Goal: Information Seeking & Learning: Learn about a topic

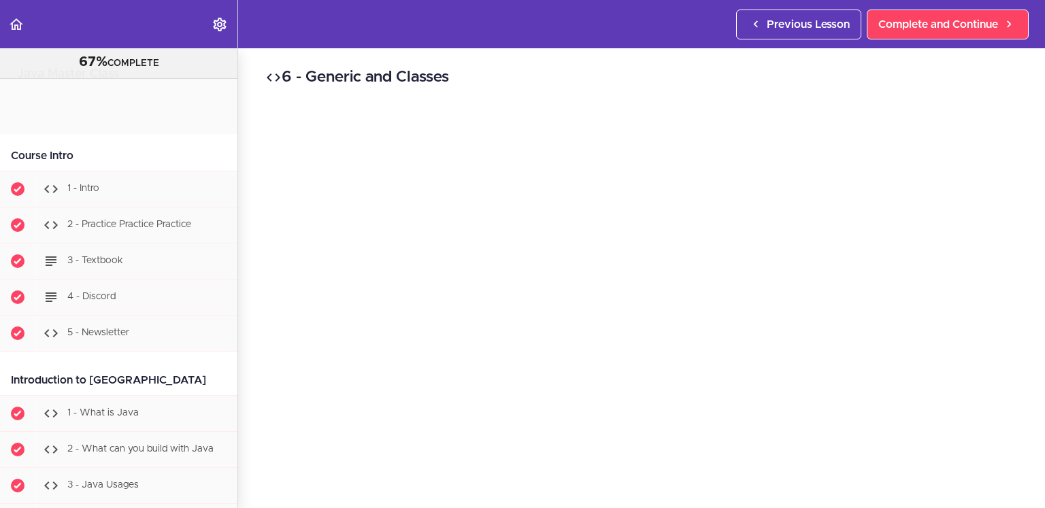
scroll to position [10538, 0]
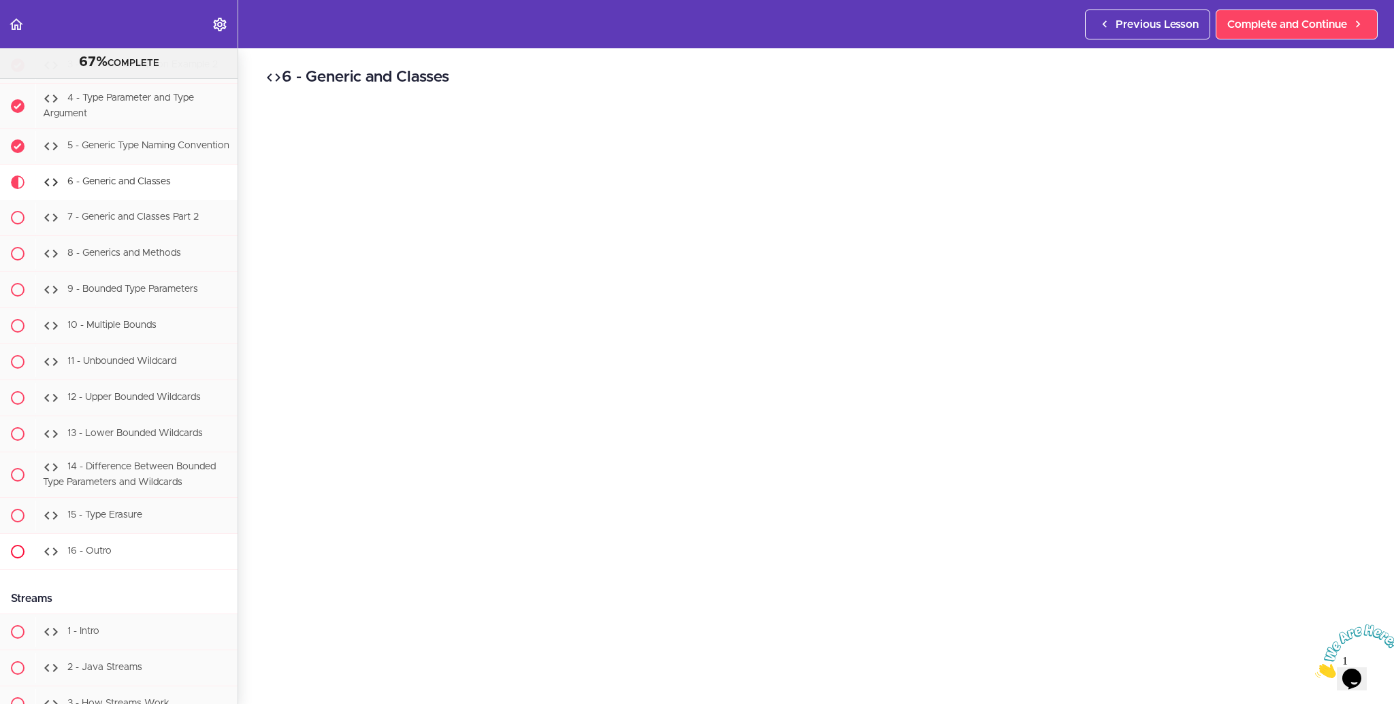
scroll to position [10707, 0]
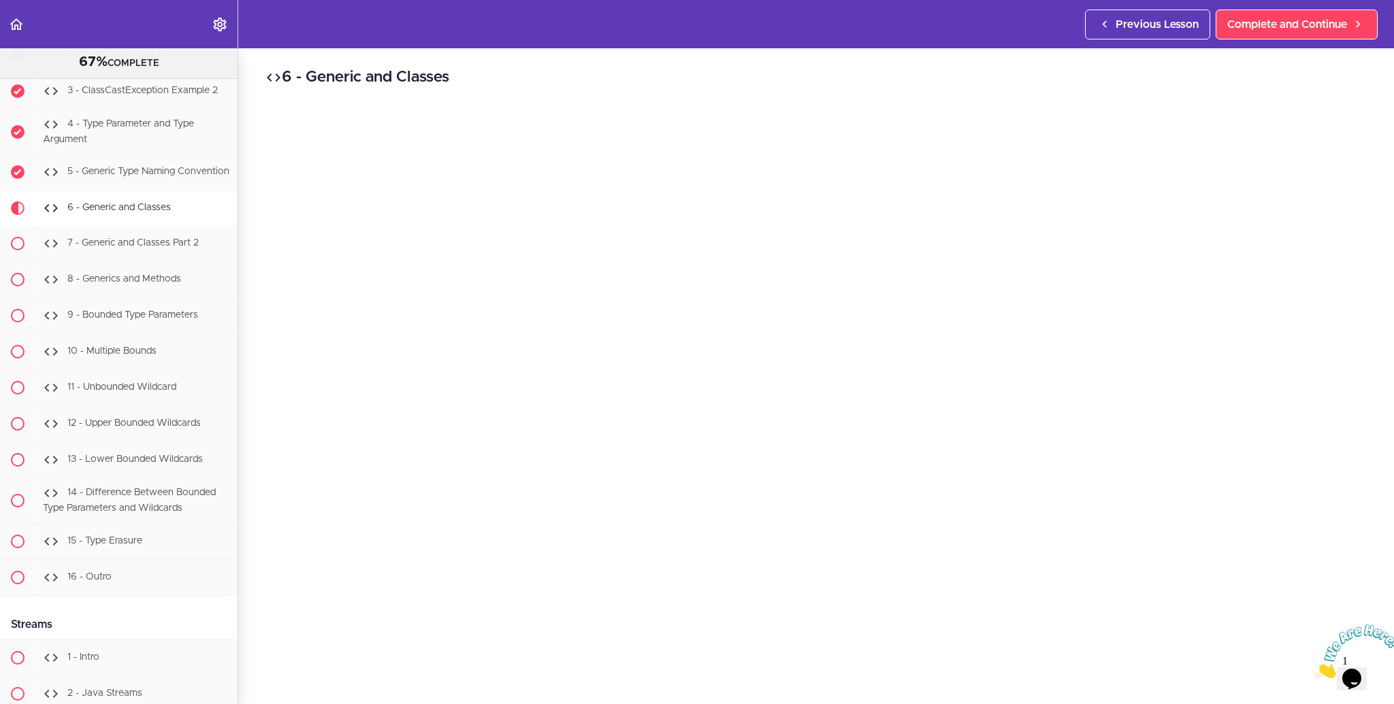
click at [246, 380] on div "6 - Generic and Classes Complete and Continue 1 - Follow us on LinkedIn 2 - Sub…" at bounding box center [815, 376] width 1155 height 656
click at [249, 385] on div "6 - Generic and Classes Complete and Continue 1 - Follow us on LinkedIn 2 - Sub…" at bounding box center [815, 376] width 1155 height 656
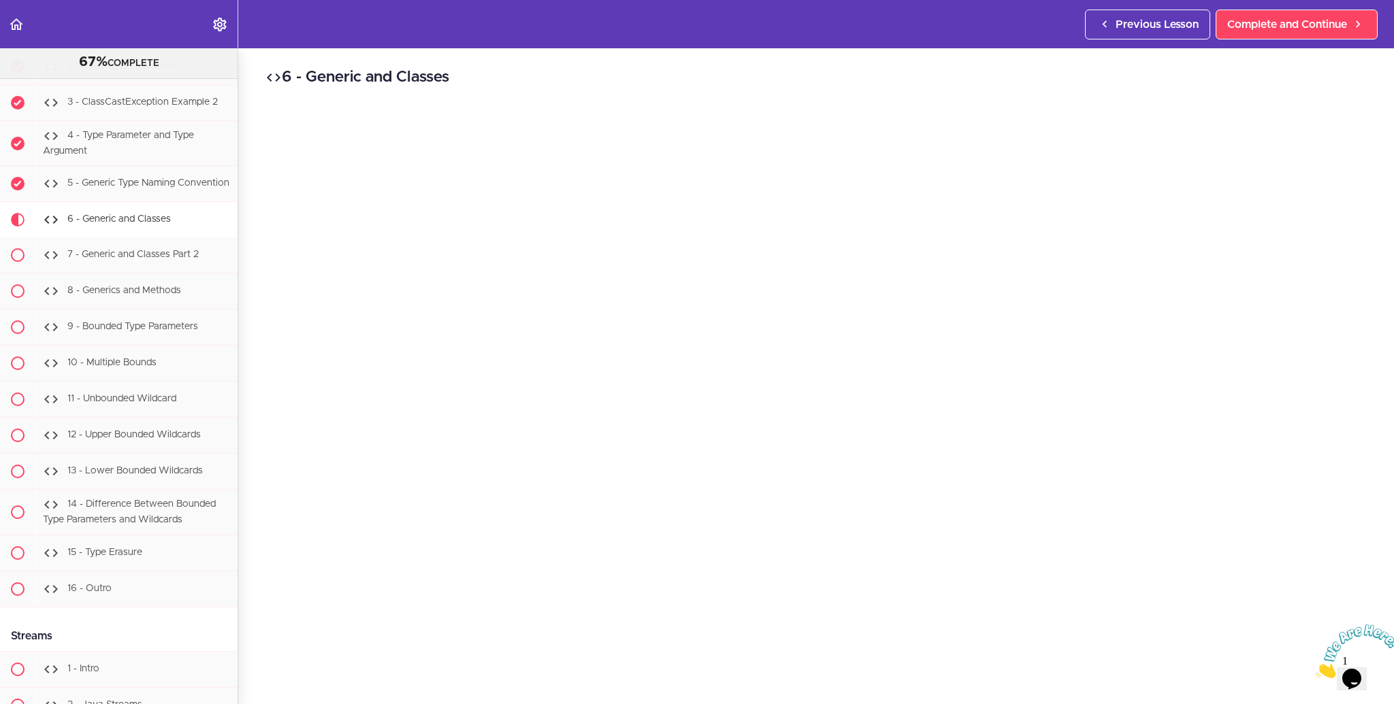
scroll to position [10697, 0]
click at [253, 340] on div "6 - Generic and Classes Complete and Continue 1 - Follow us on LinkedIn 2 - Sub…" at bounding box center [815, 376] width 1155 height 656
click at [246, 283] on div "6 - Generic and Classes Complete and Continue 1 - Follow us on LinkedIn 2 - Sub…" at bounding box center [815, 376] width 1155 height 656
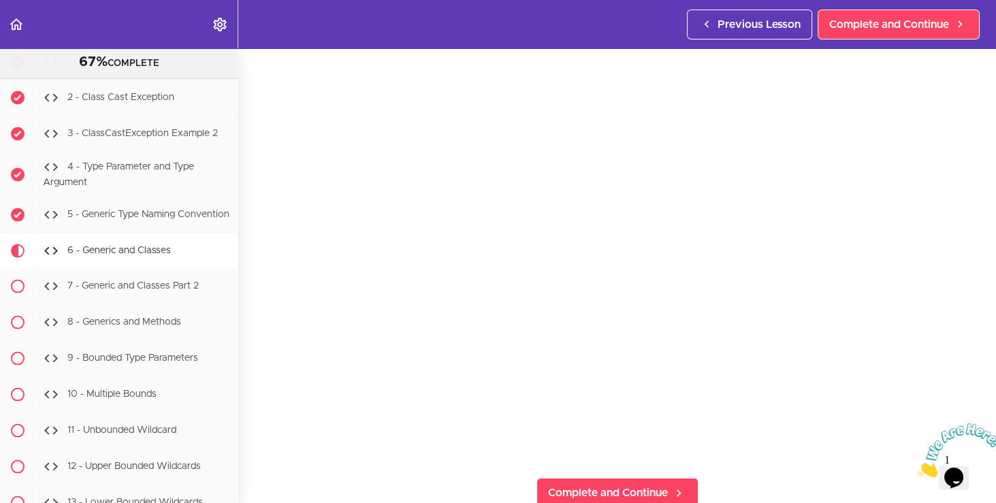
scroll to position [0, 0]
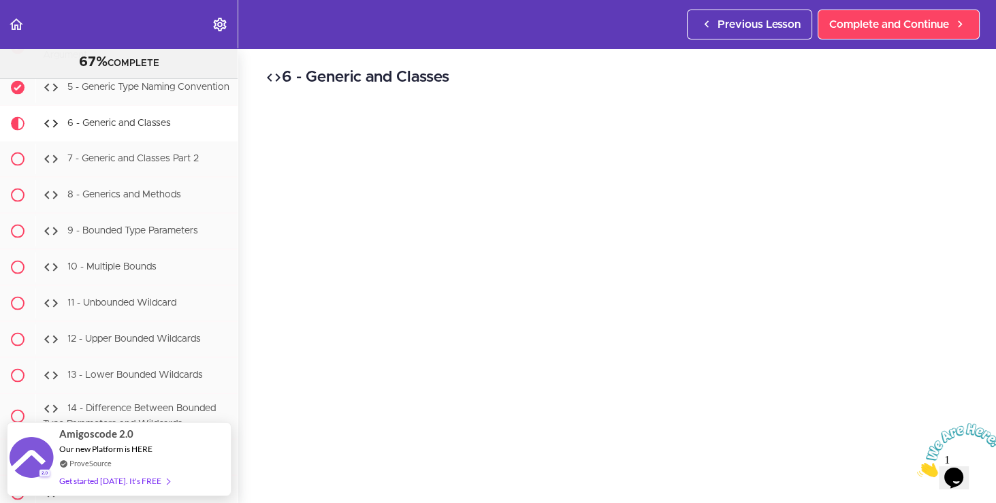
click at [725, 83] on h2 "6 - Generic and Classes" at bounding box center [616, 77] width 703 height 23
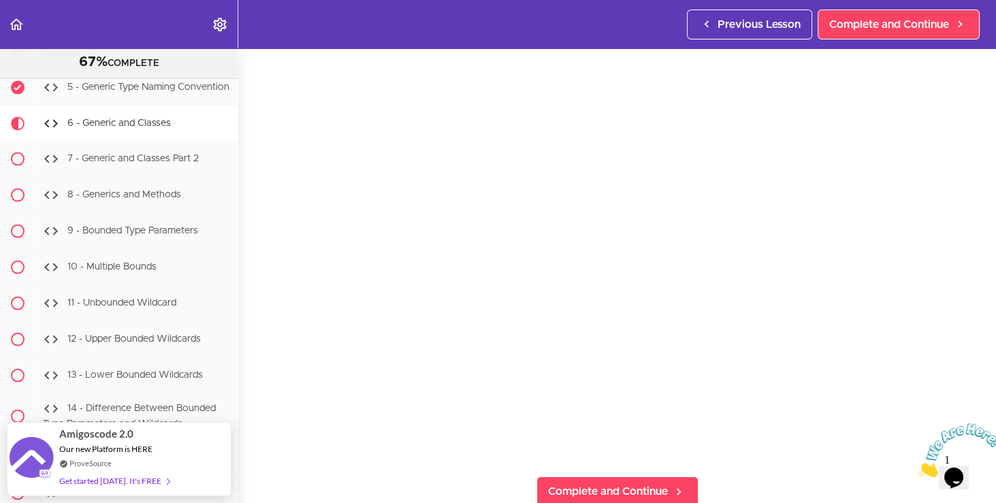
click at [917, 468] on icon "Close" at bounding box center [917, 474] width 0 height 12
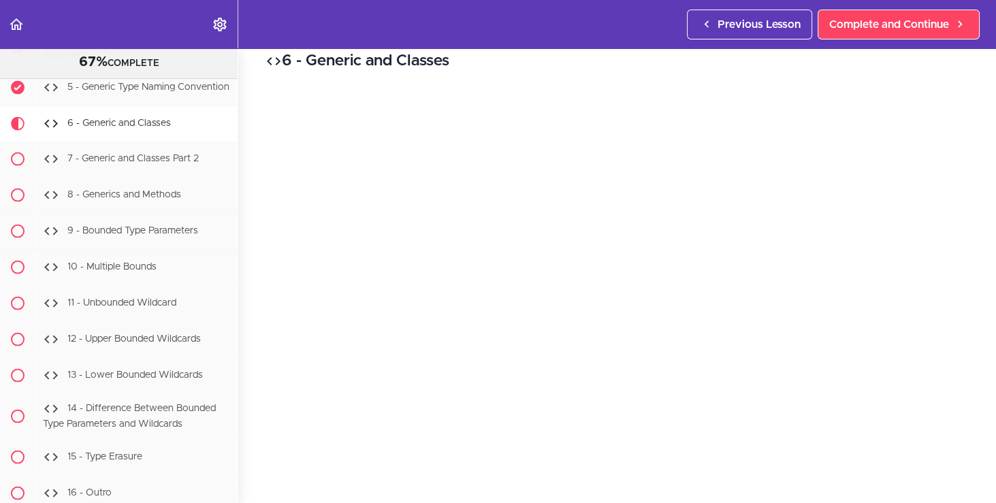
scroll to position [17, 0]
click at [161, 144] on div "7 - Generic and Classes Part 2" at bounding box center [136, 159] width 202 height 30
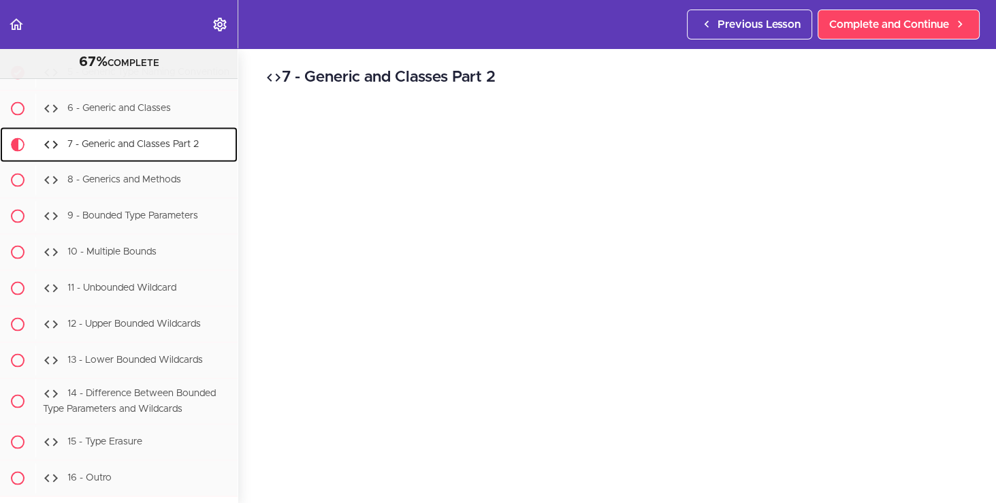
scroll to position [10810, 0]
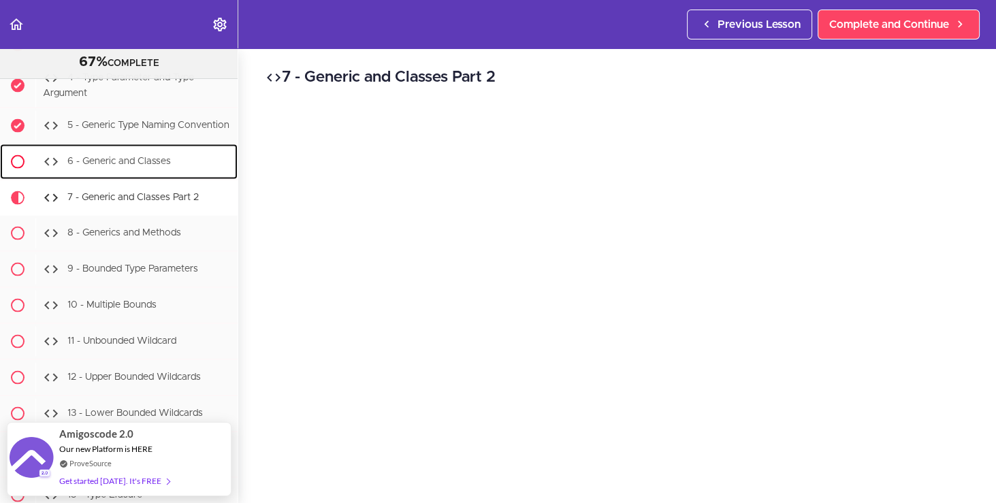
click at [152, 147] on div "6 - Generic and Classes" at bounding box center [136, 162] width 202 height 30
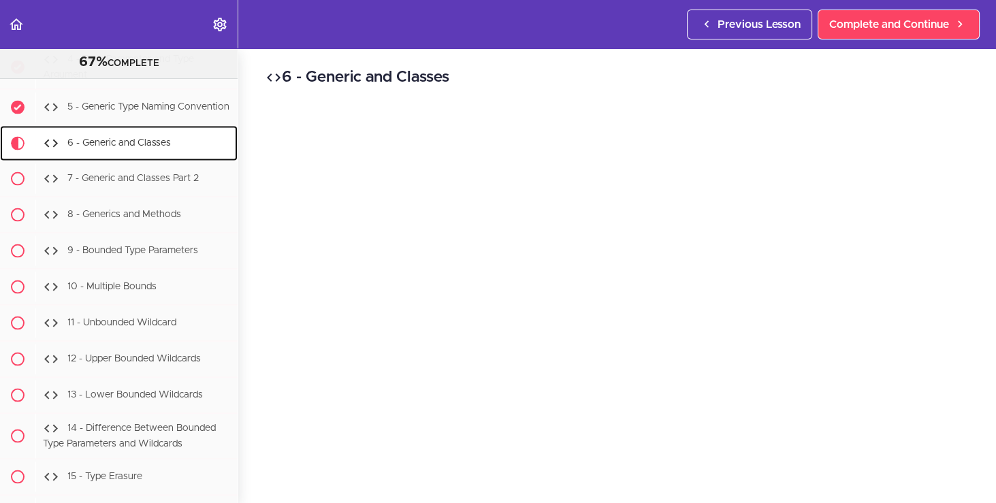
scroll to position [10774, 0]
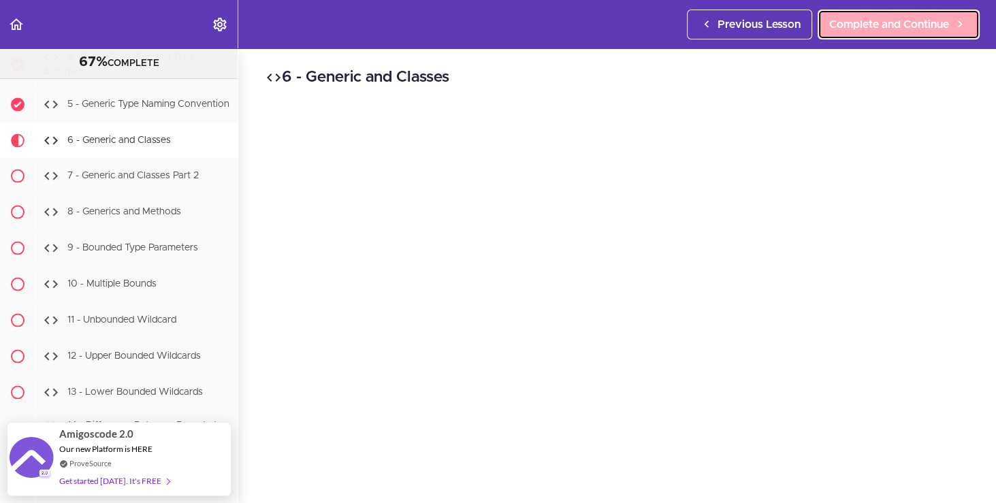
click at [898, 16] on span "Complete and Continue" at bounding box center [889, 24] width 120 height 16
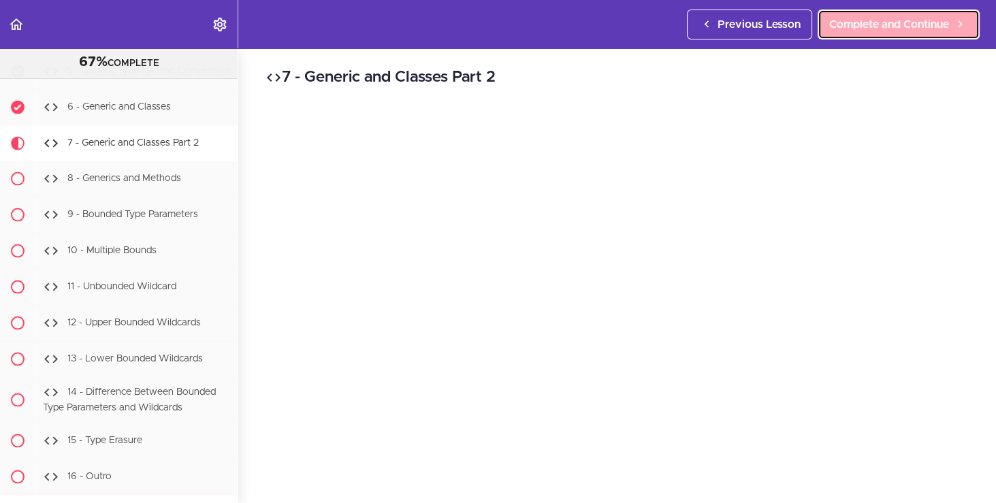
scroll to position [10810, 0]
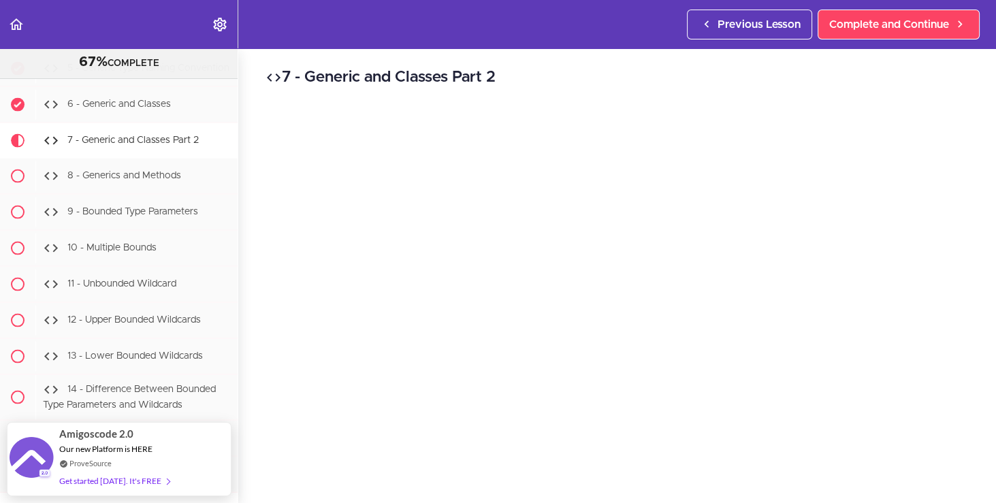
click at [252, 112] on div "7 - Generic and Classes Part 2 Complete and Continue 1 - Follow us on LinkedIn …" at bounding box center [616, 275] width 757 height 455
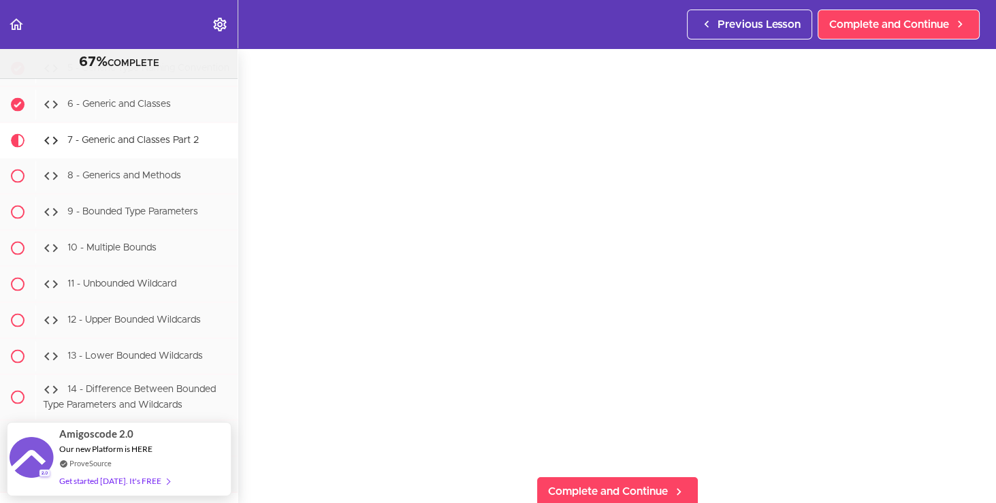
scroll to position [46, 0]
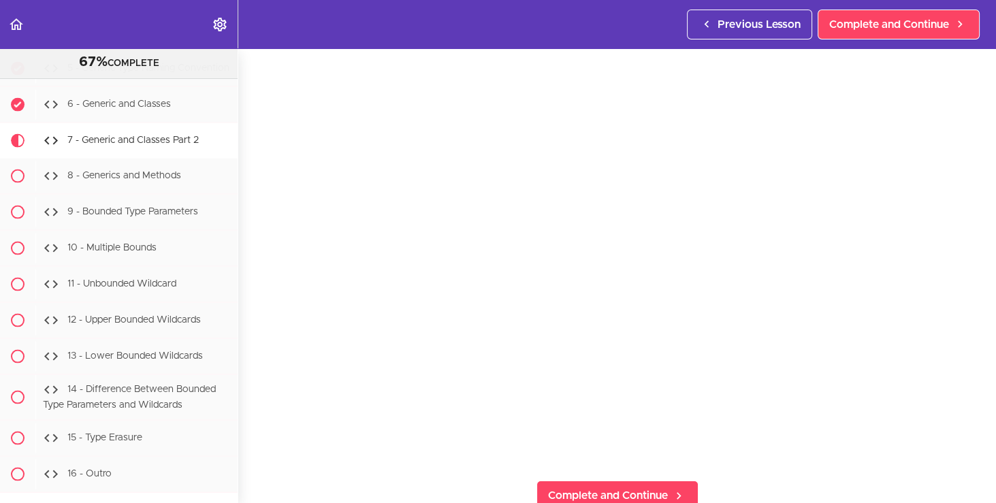
click at [774, 467] on section "Java Master Class 67% COMPLETE Course Intro 1 - Intro 2 - Practice Practice Pra…" at bounding box center [498, 275] width 996 height 455
click at [248, 255] on div "7 - Generic and Classes Part 2 Complete and Continue 1 - Follow us on LinkedIn …" at bounding box center [616, 229] width 757 height 455
click at [897, 20] on span "Complete and Continue" at bounding box center [889, 24] width 120 height 16
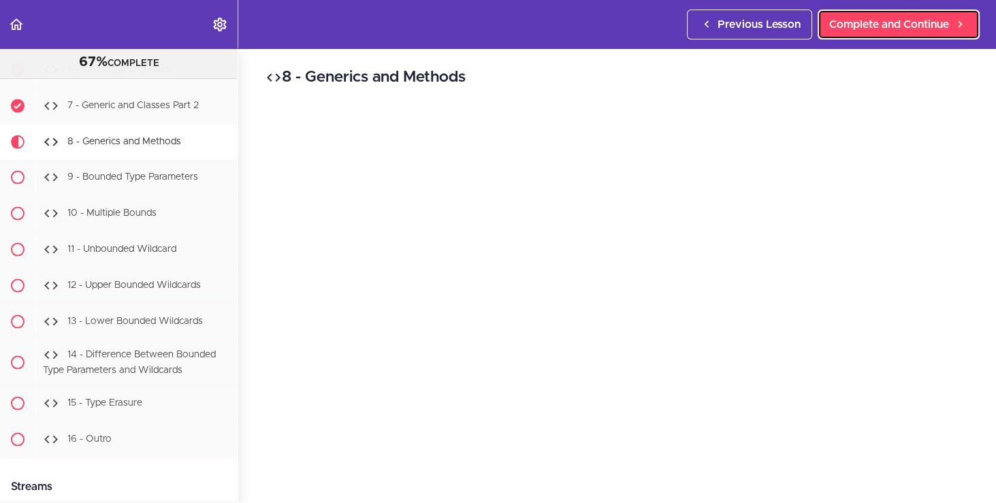
scroll to position [10846, 0]
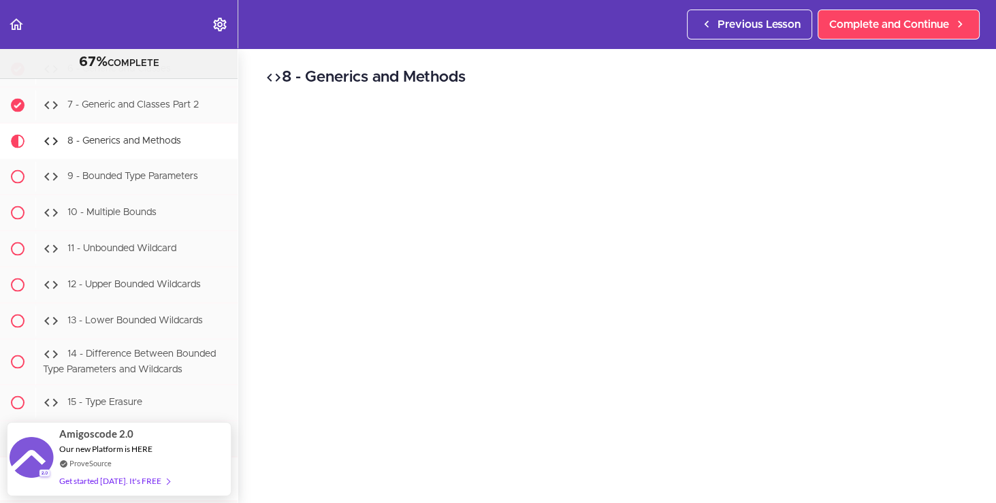
click at [548, 77] on h2 "8 - Generics and Methods" at bounding box center [616, 77] width 703 height 23
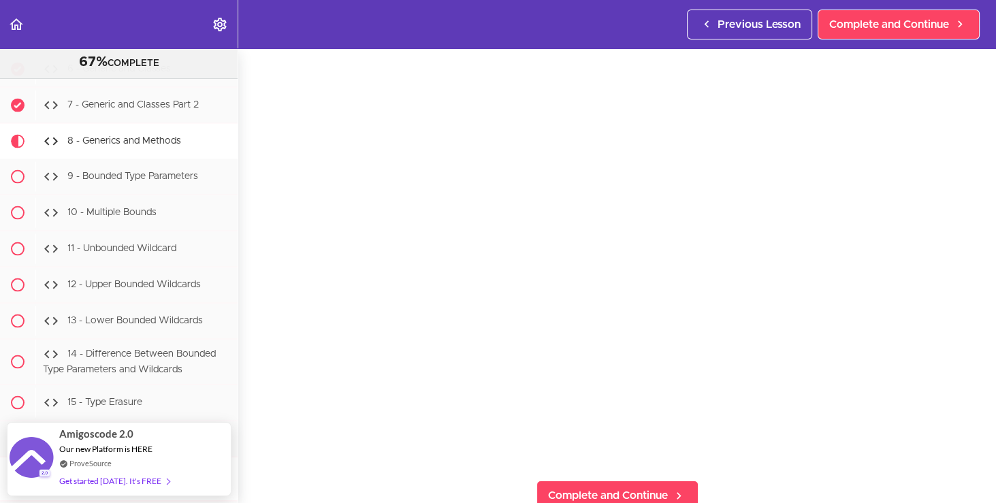
scroll to position [46, 0]
click at [248, 373] on div "8 - Generics and Methods Complete and Continue 1 - Follow us on LinkedIn 2 - Su…" at bounding box center [616, 229] width 757 height 455
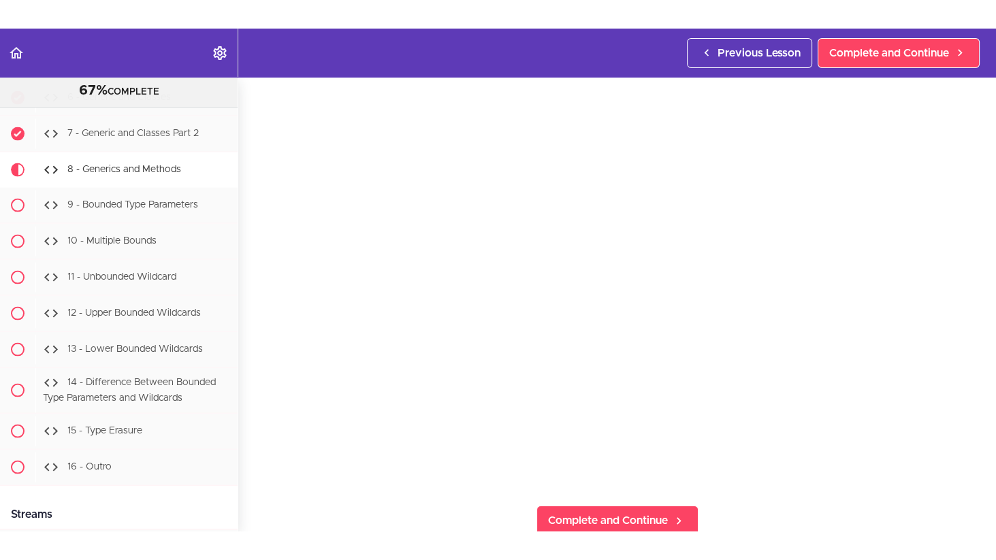
scroll to position [50, 0]
